Goal: Navigation & Orientation: Find specific page/section

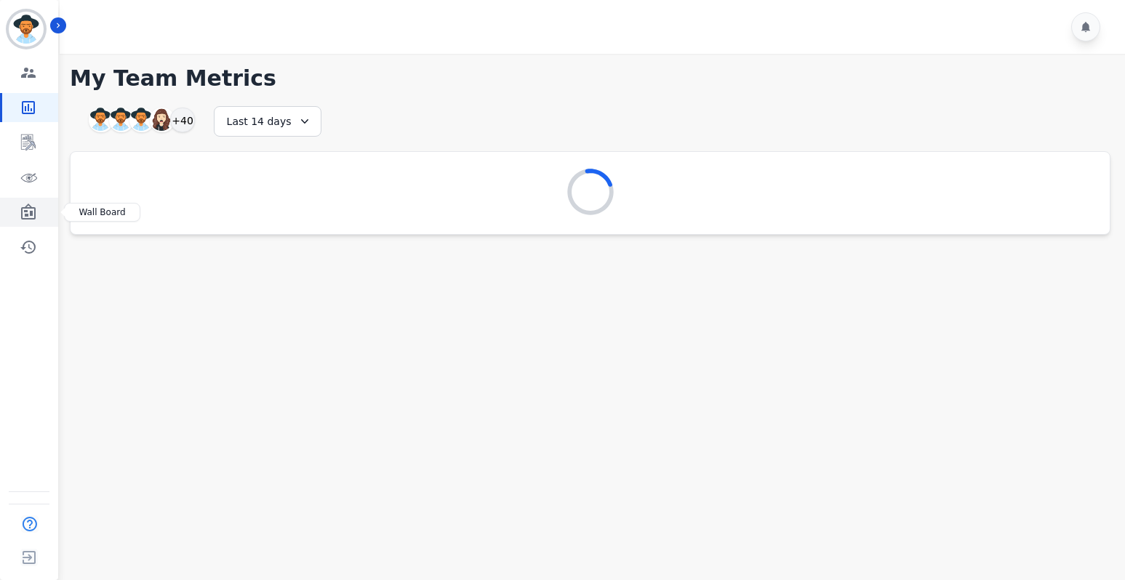
click at [30, 213] on icon "Sidebar" at bounding box center [28, 212] width 15 height 16
